Goal: Navigation & Orientation: Go to known website

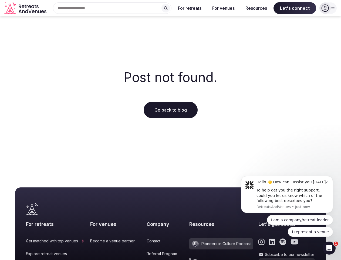
click at [171, 130] on div "Post not found. Go back to blog" at bounding box center [170, 94] width 341 height 156
click at [112, 8] on div "Search Popular Destinations [GEOGRAPHIC_DATA], [GEOGRAPHIC_DATA] [GEOGRAPHIC_DA…" at bounding box center [110, 7] width 123 height 11
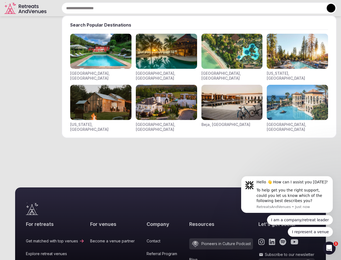
click at [166, 8] on input "text" at bounding box center [199, 7] width 275 height 11
click at [190, 8] on input "text" at bounding box center [199, 7] width 275 height 11
